Goal: Task Accomplishment & Management: Manage account settings

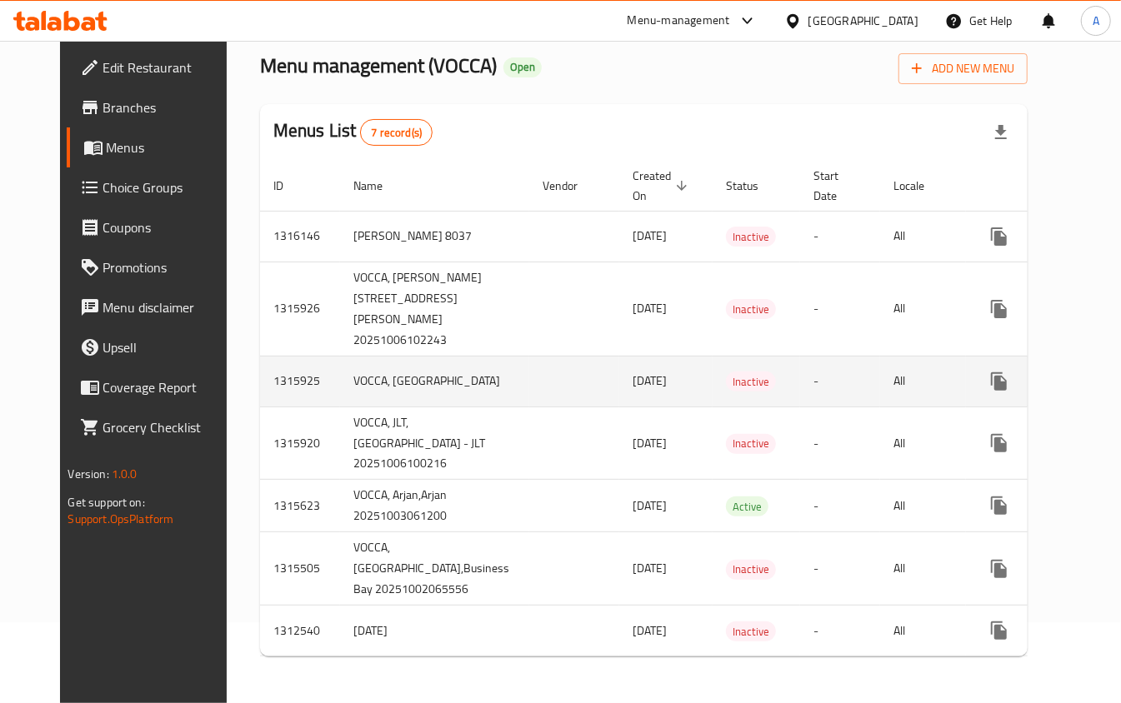
scroll to position [168, 0]
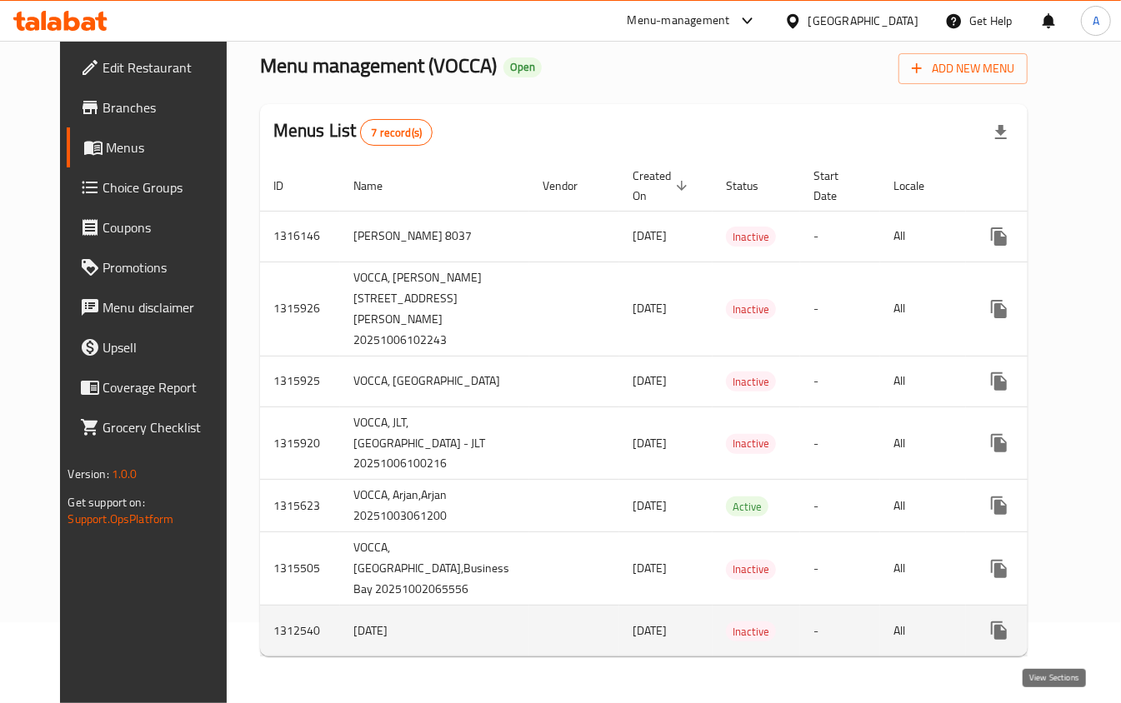
click at [1109, 637] on icon "enhanced table" at bounding box center [1119, 631] width 20 height 20
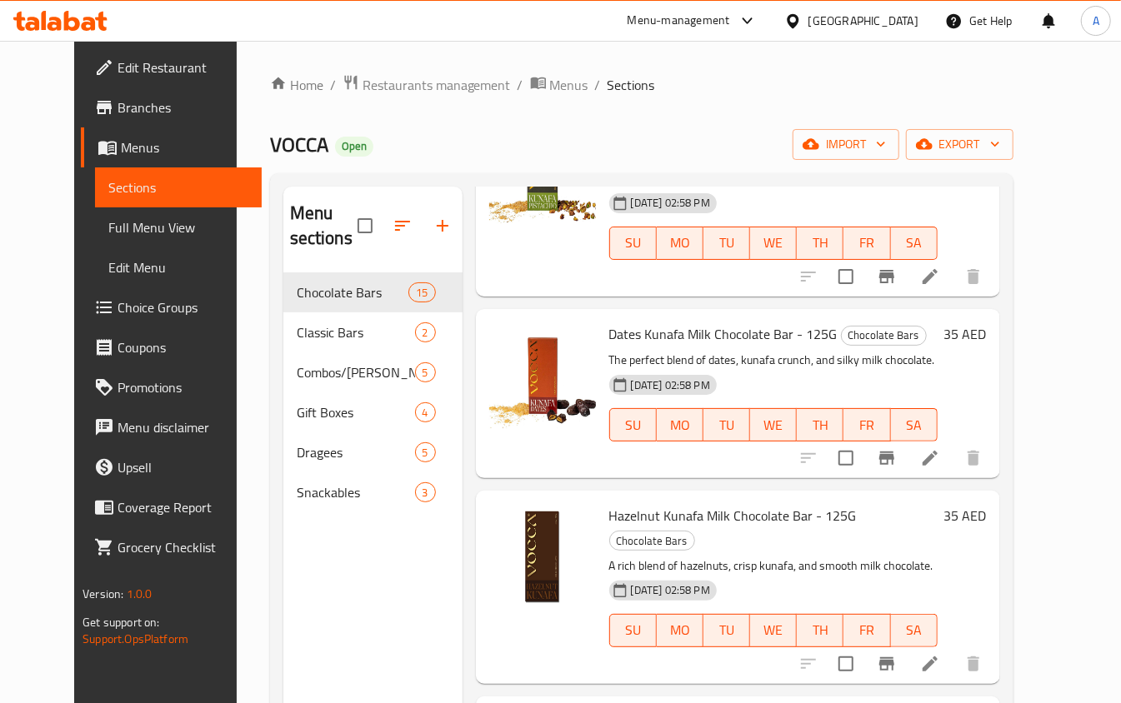
scroll to position [781, 0]
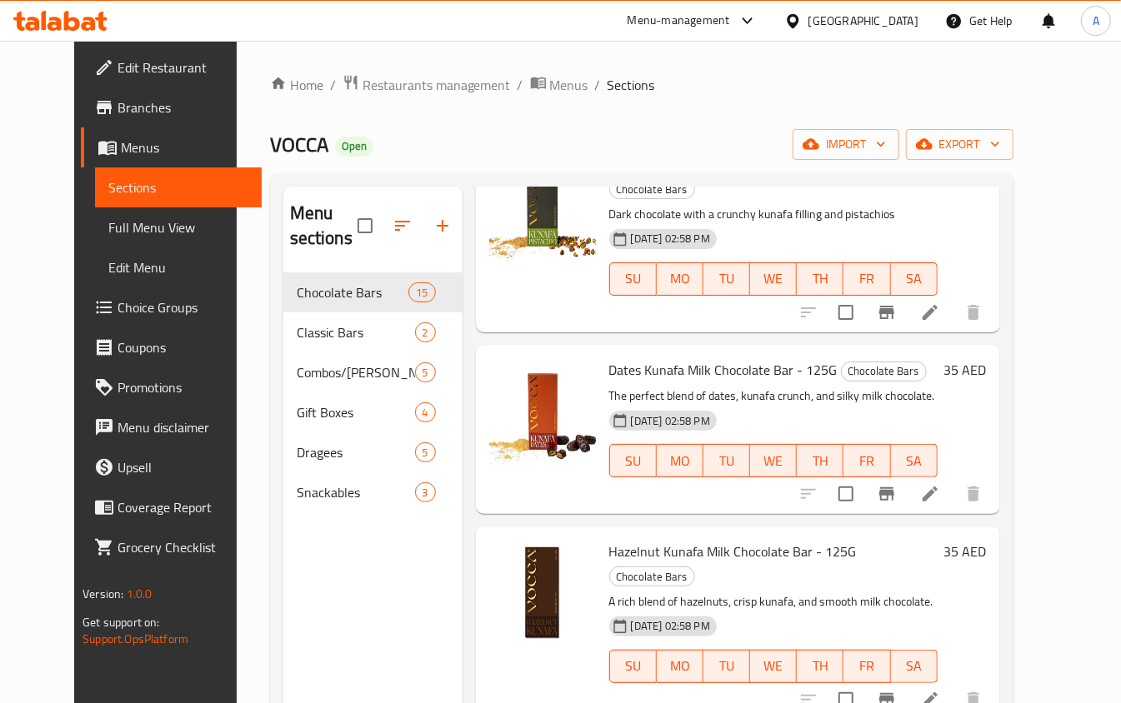
click at [108, 184] on span "Sections" at bounding box center [178, 187] width 140 height 20
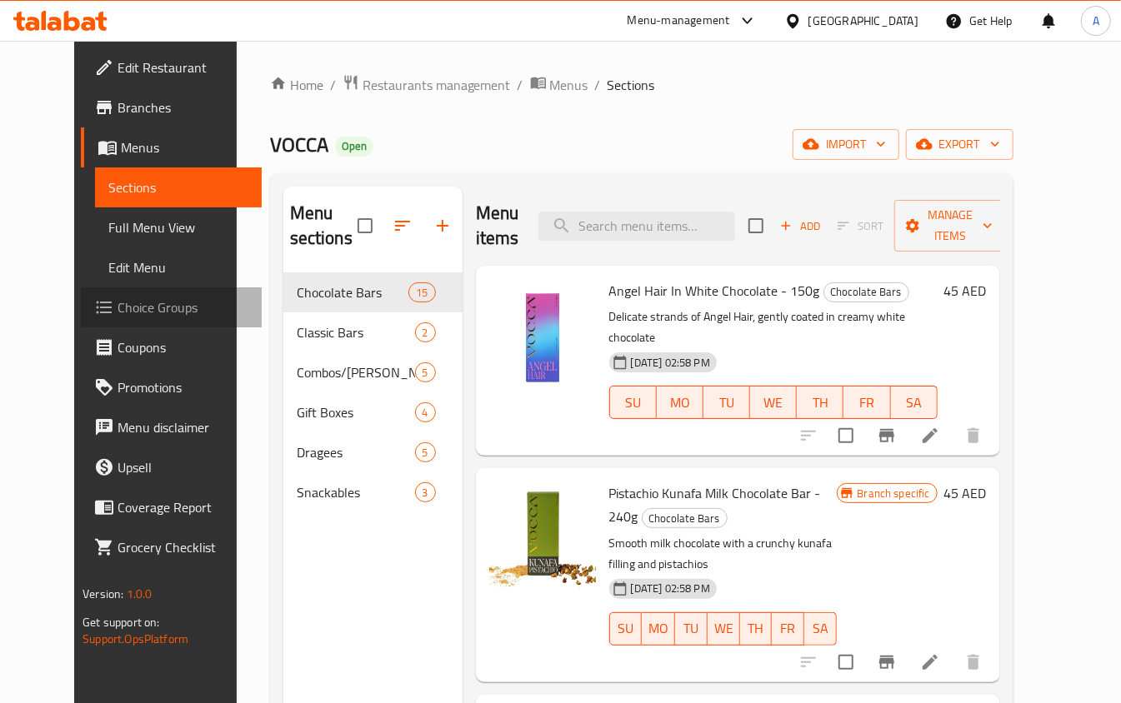
click at [117, 301] on span "Choice Groups" at bounding box center [182, 307] width 131 height 20
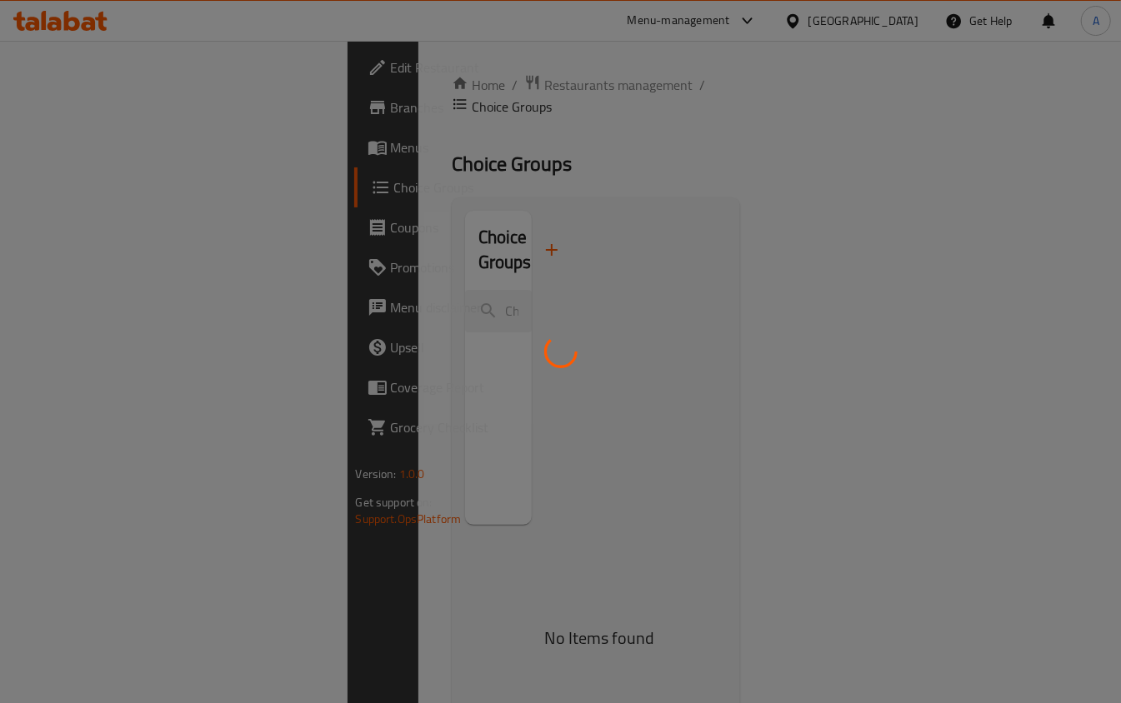
click at [75, 145] on div at bounding box center [560, 351] width 1121 height 703
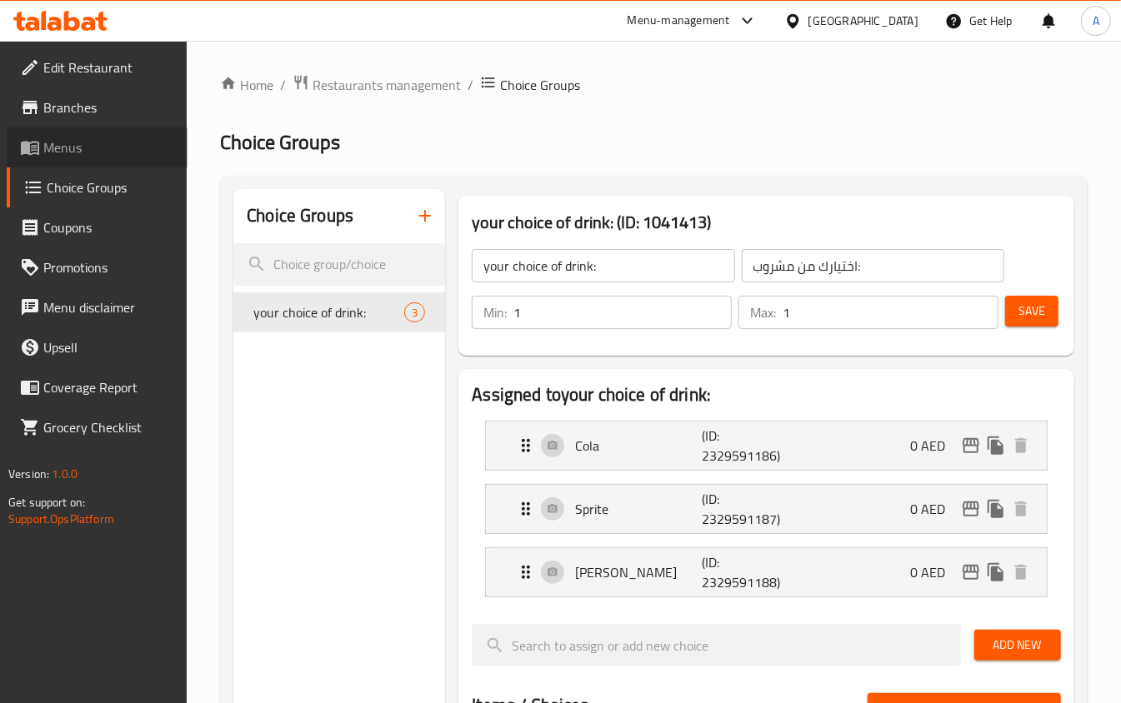
click at [75, 145] on span "Menus" at bounding box center [108, 147] width 131 height 20
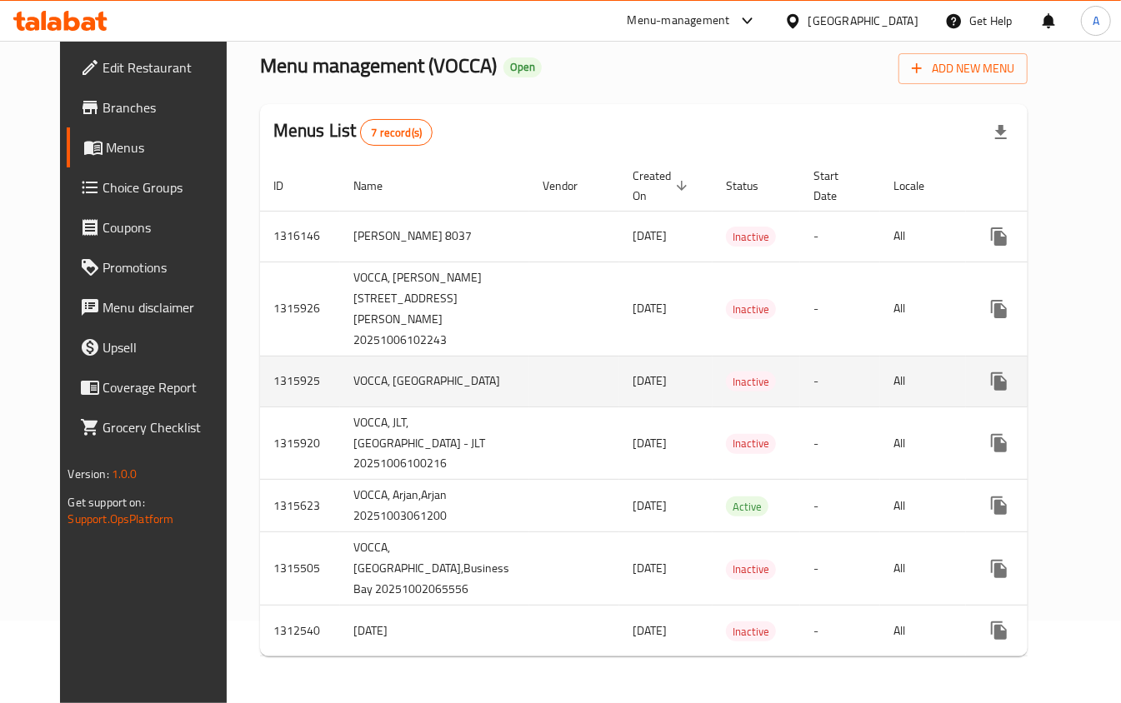
scroll to position [171, 0]
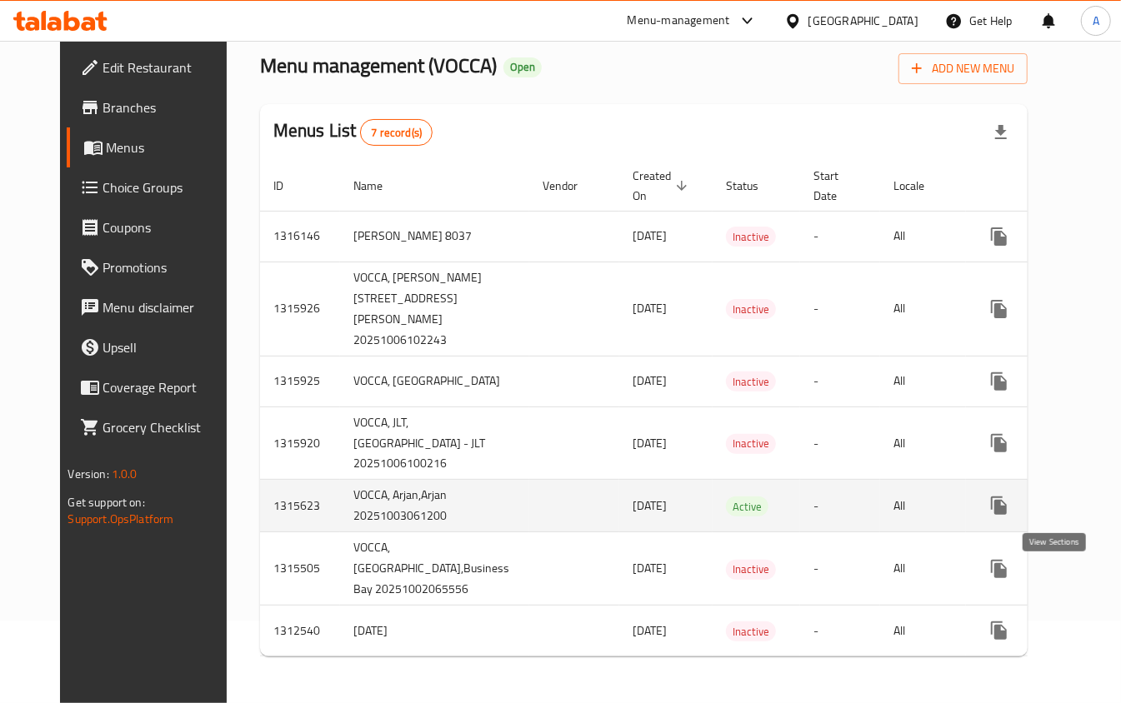
click at [1111, 498] on icon "enhanced table" at bounding box center [1118, 505] width 15 height 15
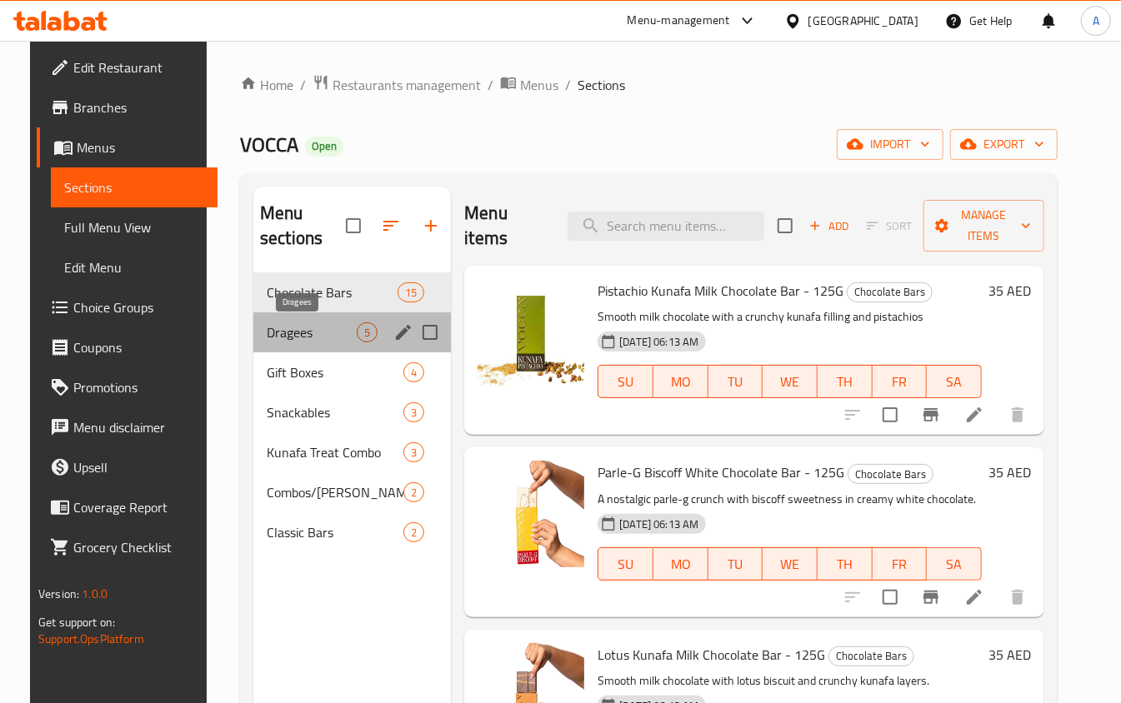
click at [340, 337] on span "Dragees" at bounding box center [312, 332] width 90 height 20
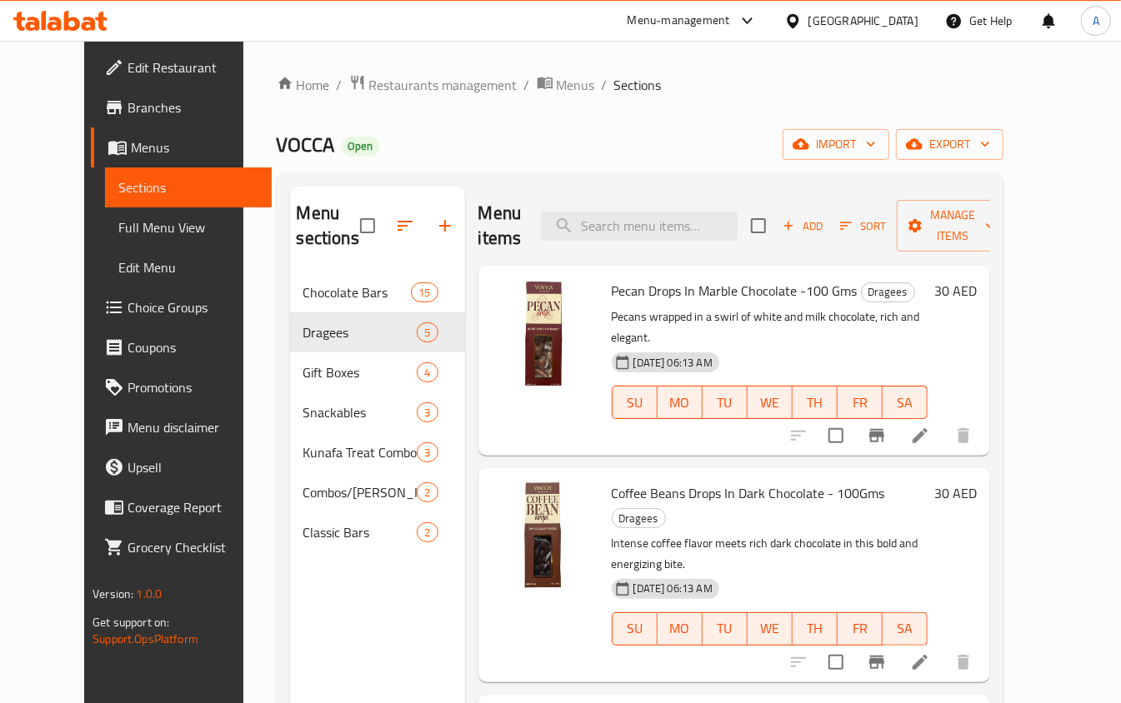
click at [131, 145] on span "Menus" at bounding box center [194, 147] width 127 height 20
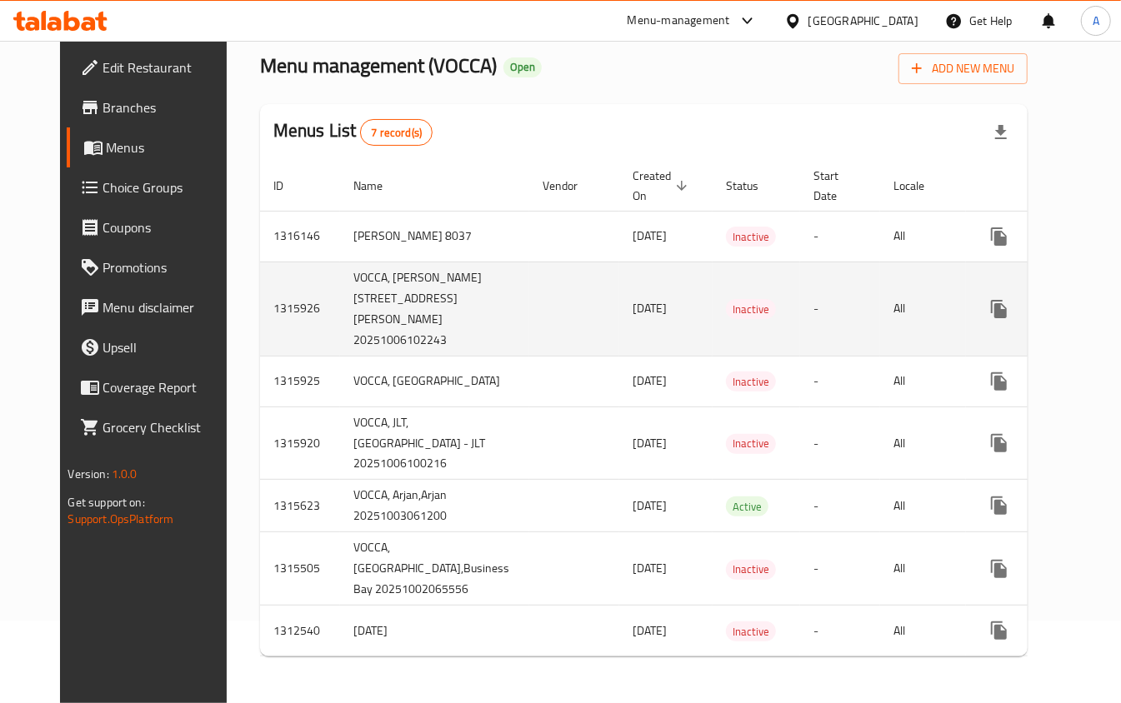
scroll to position [171, 0]
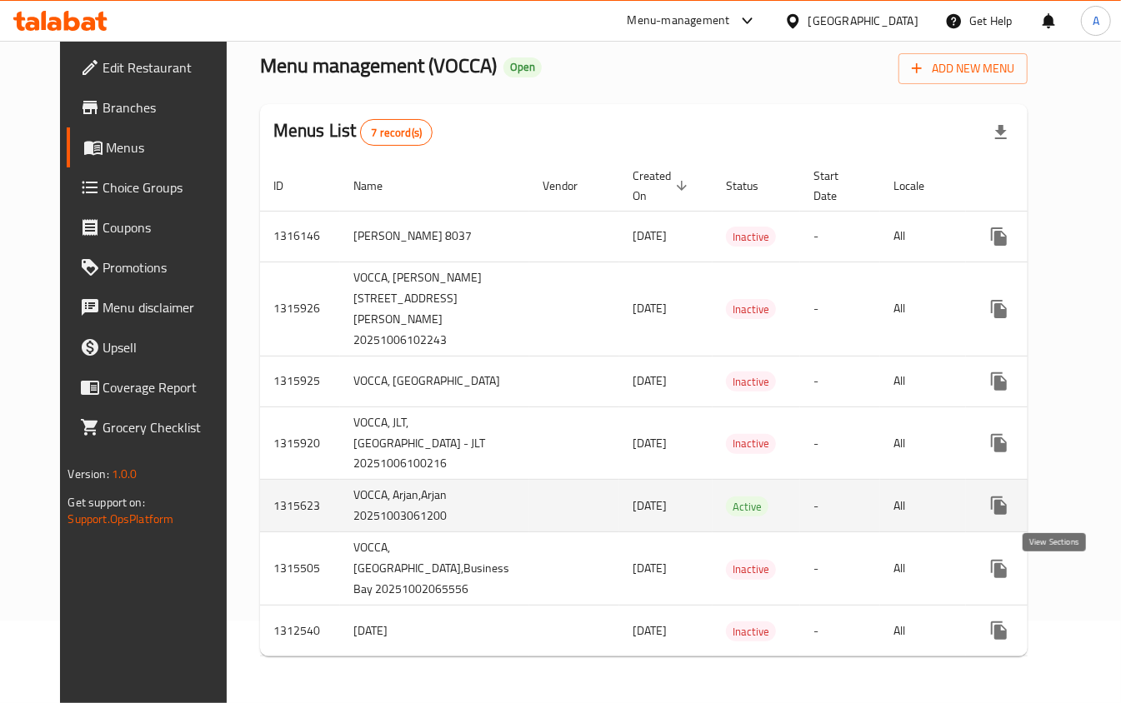
click at [1109, 497] on icon "enhanced table" at bounding box center [1119, 506] width 20 height 20
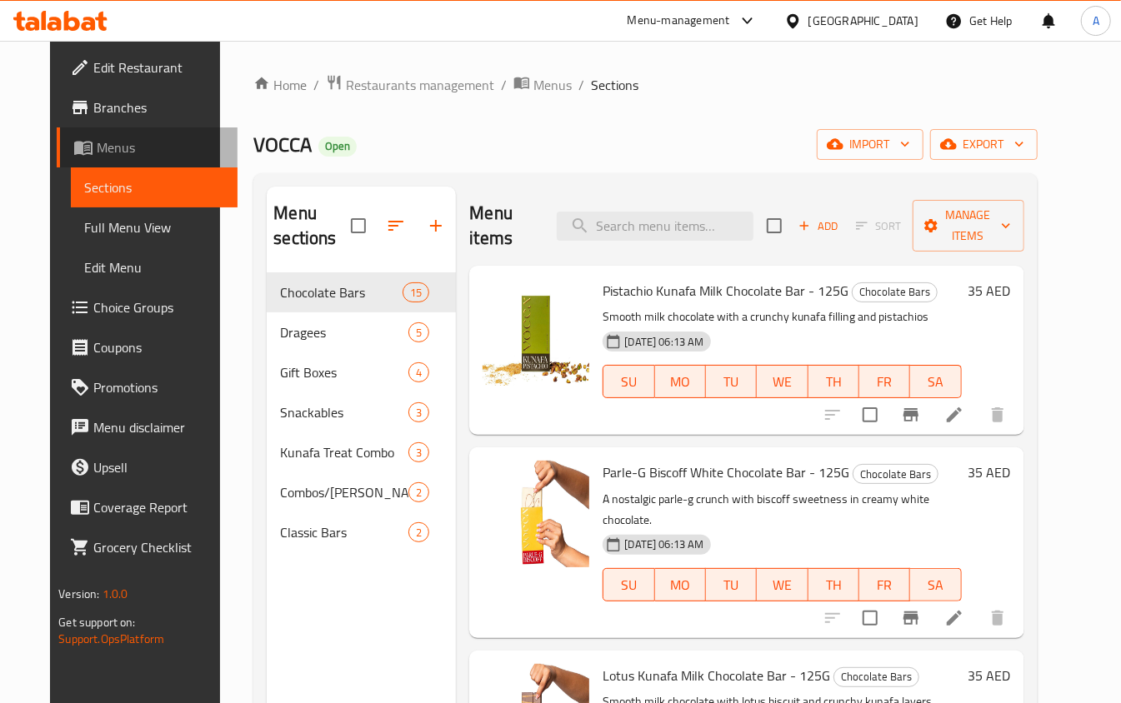
click at [97, 154] on span "Menus" at bounding box center [160, 147] width 127 height 20
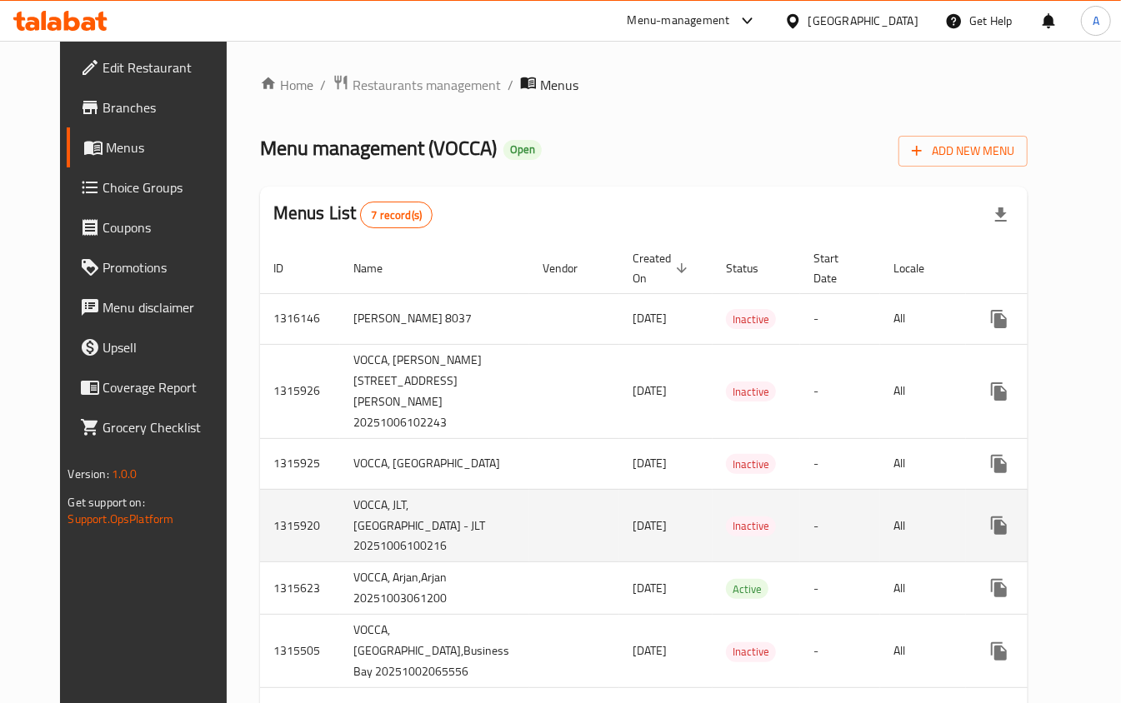
scroll to position [171, 0]
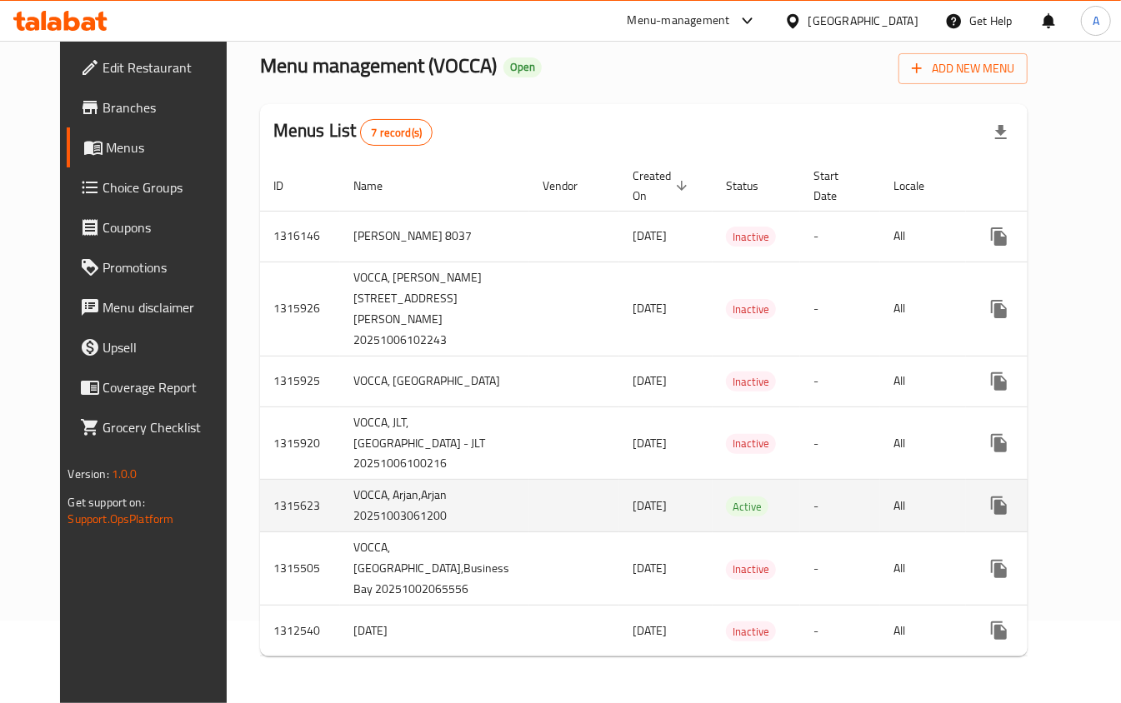
click at [262, 495] on td "1315623" at bounding box center [300, 506] width 80 height 52
copy td "1315623"
click at [1111, 498] on icon "enhanced table" at bounding box center [1118, 505] width 15 height 15
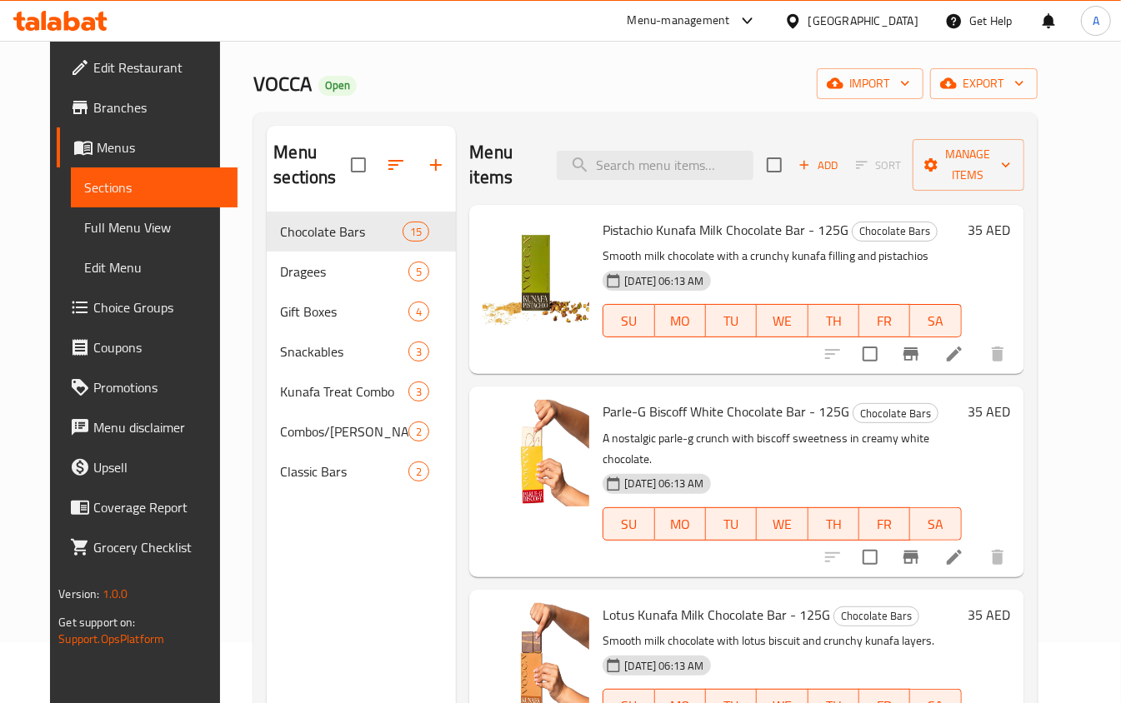
scroll to position [60, 0]
click at [97, 147] on span "Menus" at bounding box center [160, 147] width 127 height 20
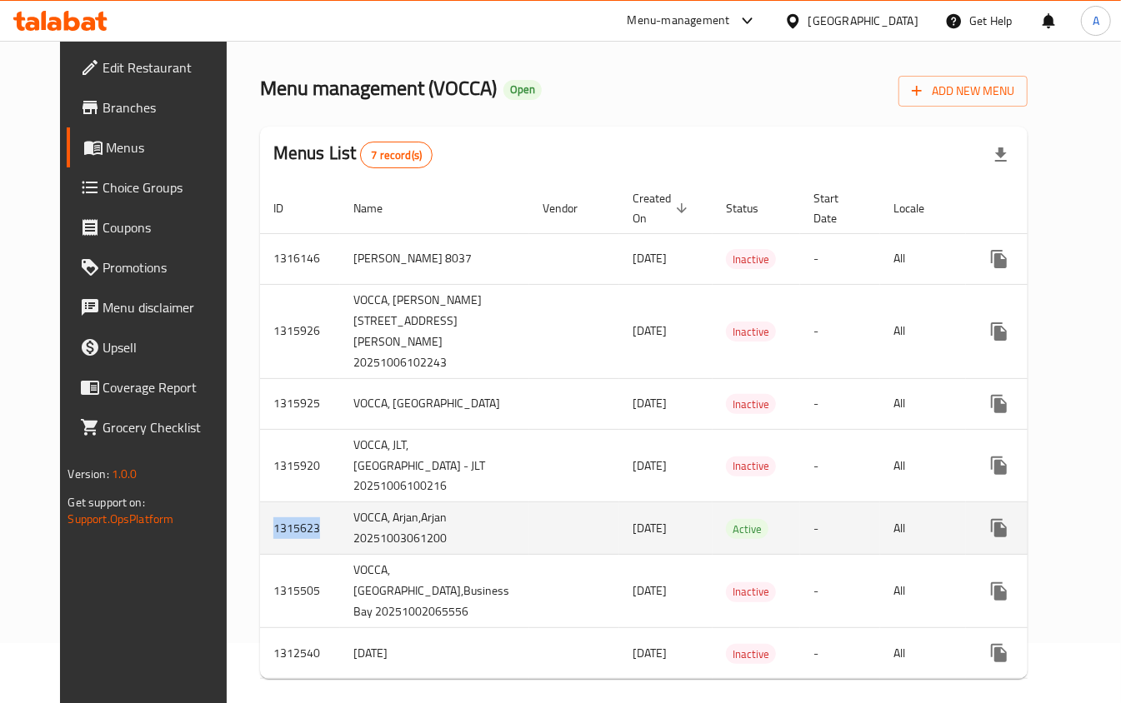
drag, startPoint x: 284, startPoint y: 604, endPoint x: 231, endPoint y: 611, distance: 53.7
click at [260, 555] on td "1315623" at bounding box center [300, 528] width 80 height 52
copy td "1315623"
